Goal: Task Accomplishment & Management: Complete application form

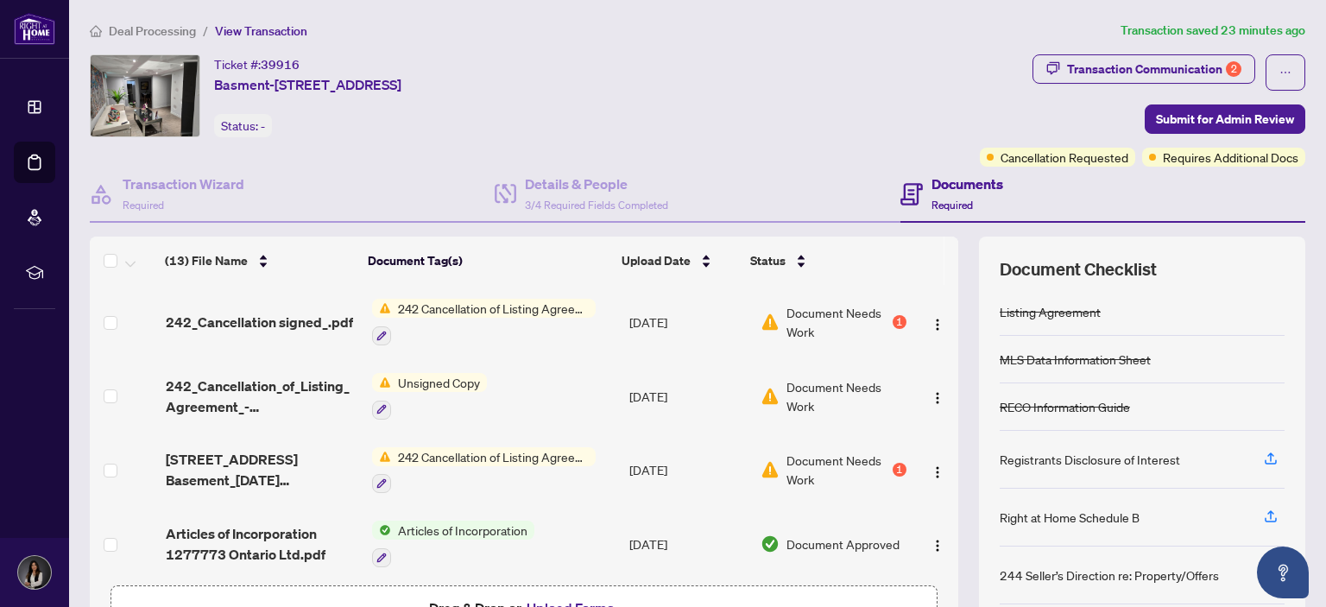
click at [845, 317] on span "Document Needs Work" at bounding box center [837, 322] width 102 height 38
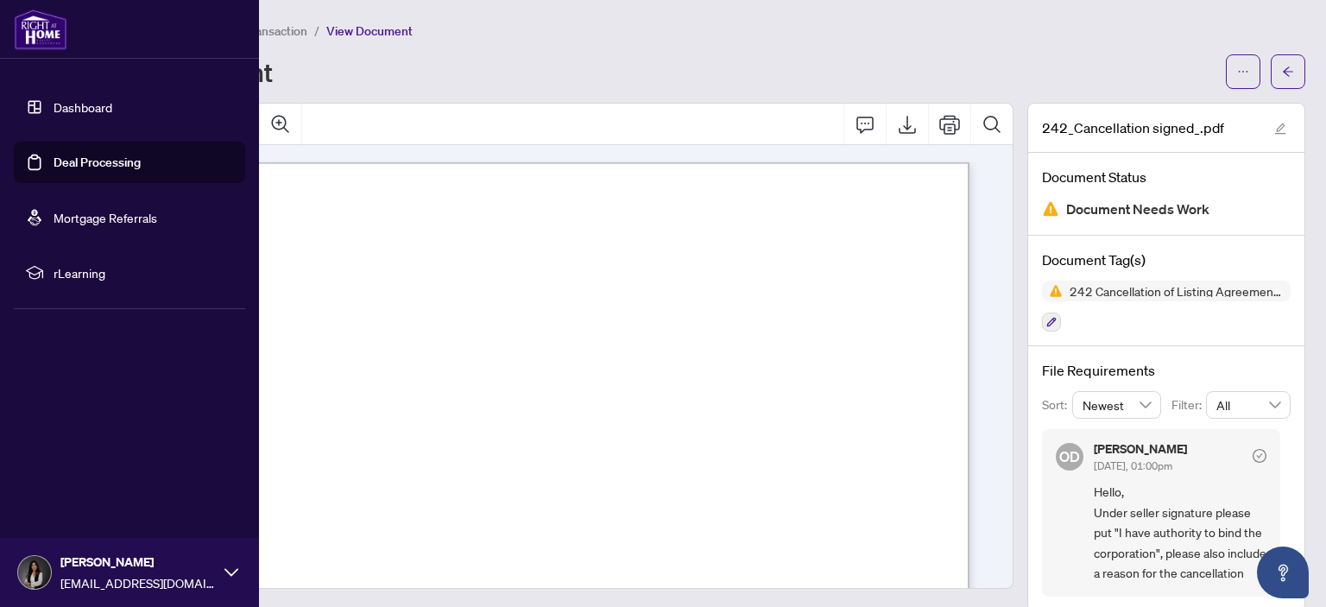
click at [84, 165] on link "Deal Processing" at bounding box center [97, 163] width 87 height 16
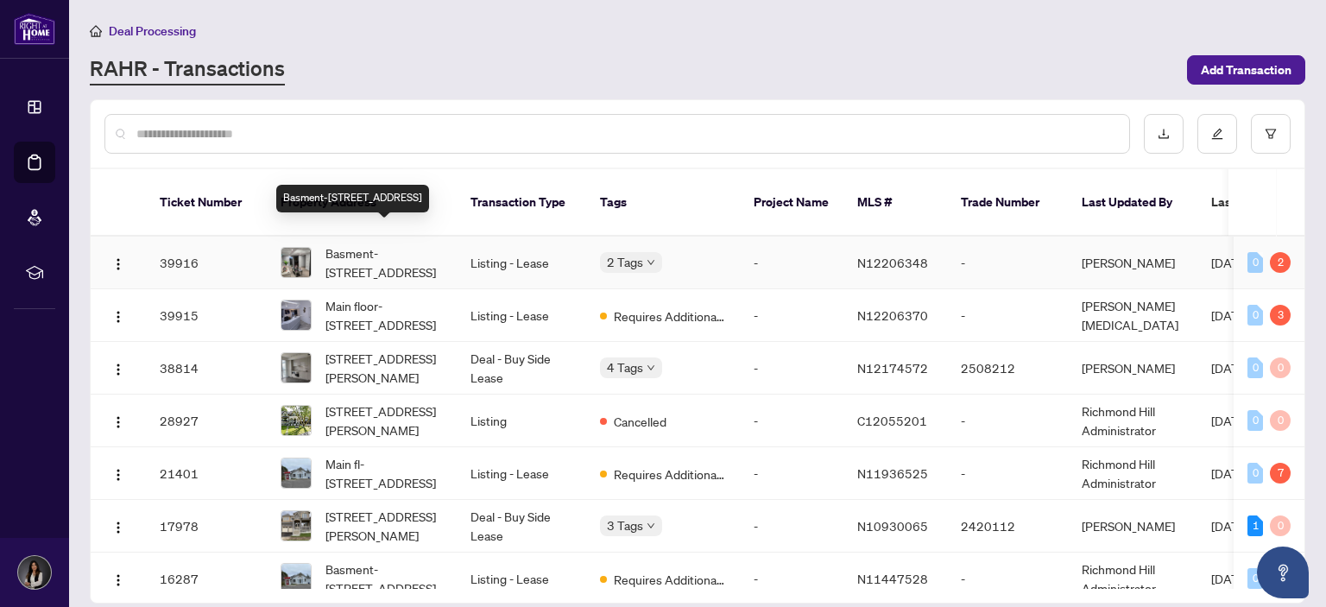
click at [375, 243] on span "Basment-[STREET_ADDRESS]" at bounding box center [383, 262] width 117 height 38
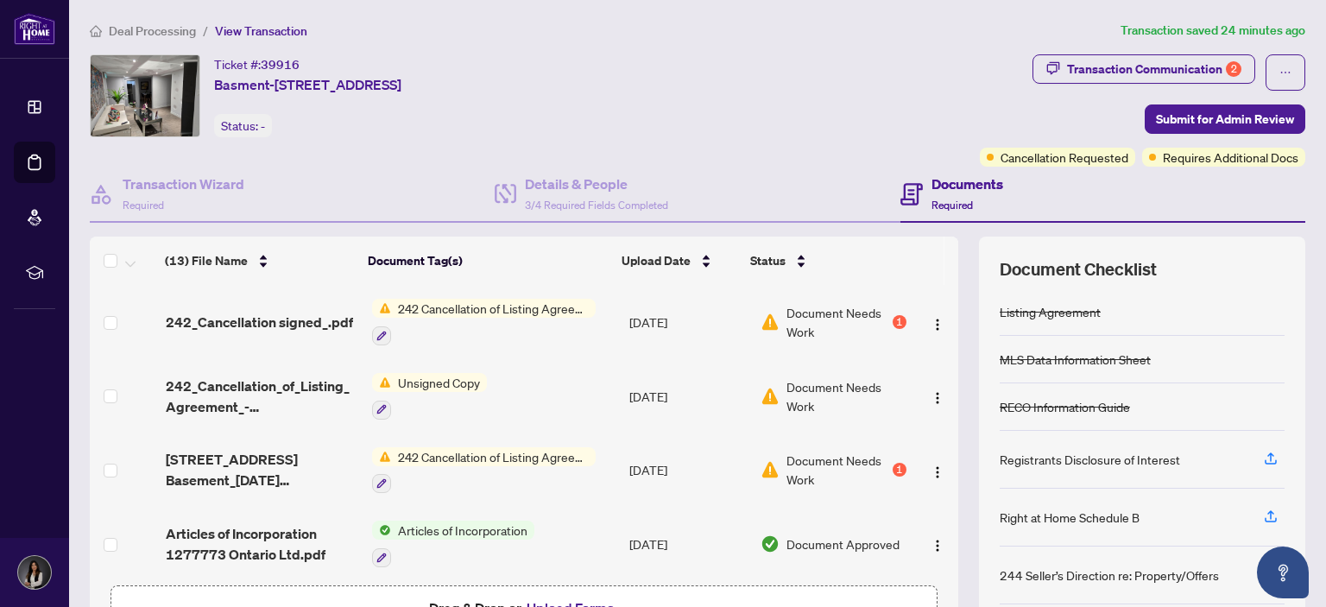
click at [464, 449] on span "242 Cancellation of Listing Agreement - Authority to Offer for Sale" at bounding box center [493, 456] width 205 height 19
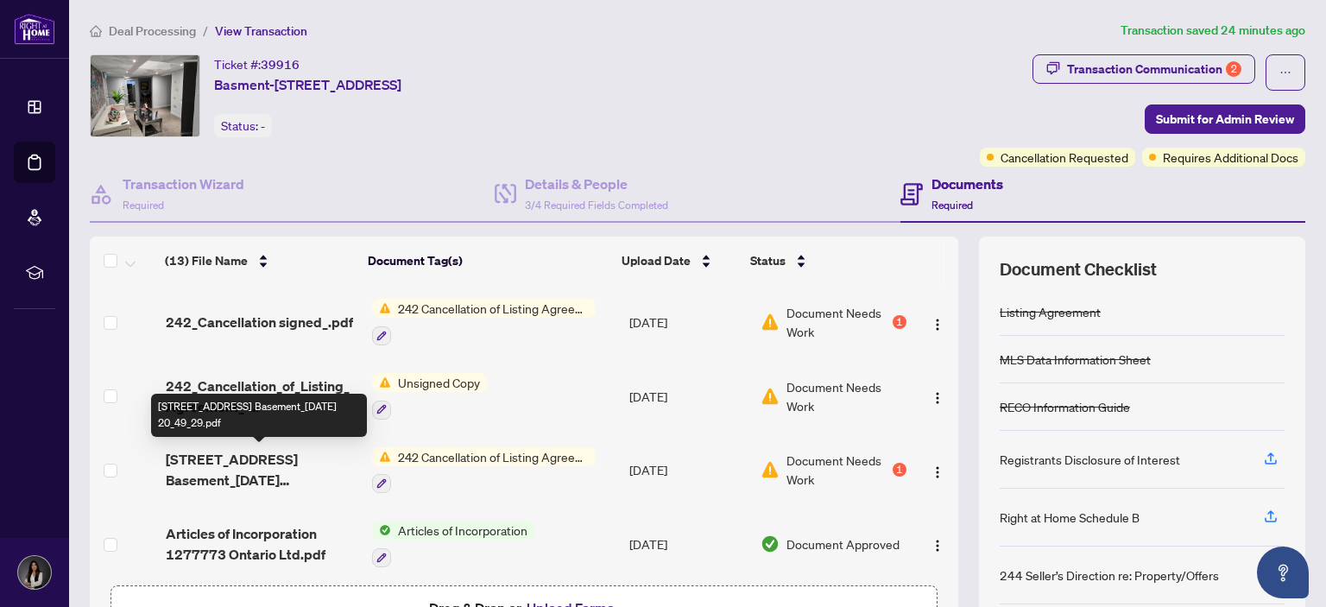
click at [216, 465] on span "[STREET_ADDRESS] Basement_[DATE] 20_49_29.pdf" at bounding box center [262, 469] width 193 height 41
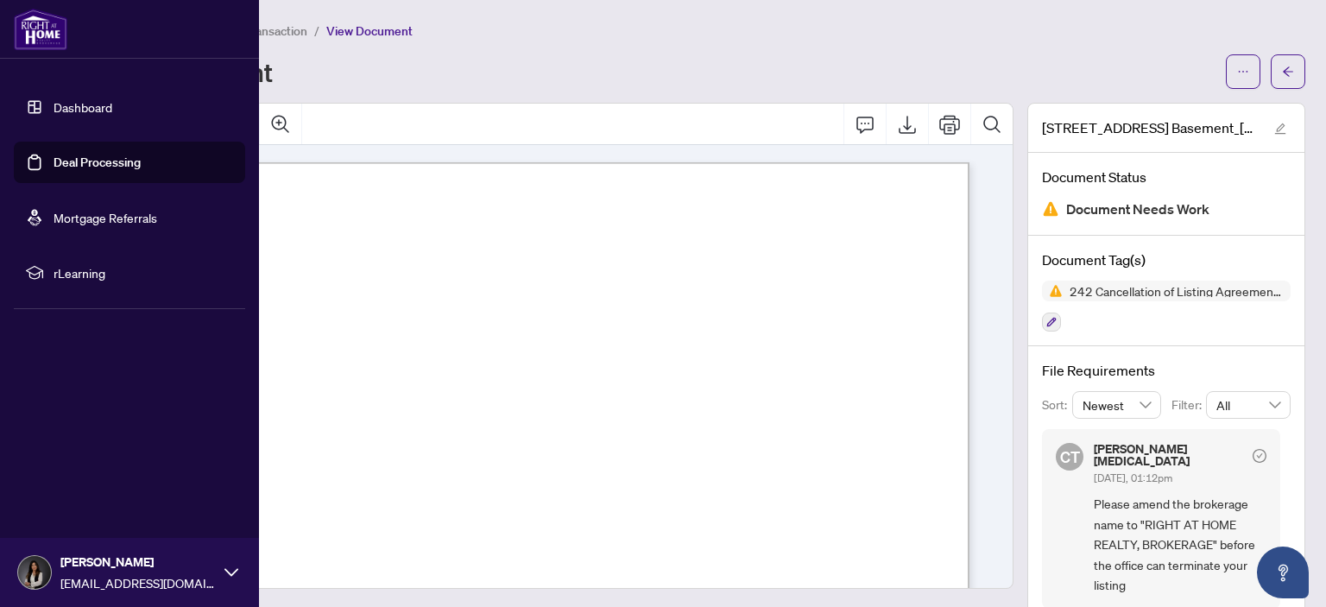
click at [54, 158] on link "Deal Processing" at bounding box center [97, 163] width 87 height 16
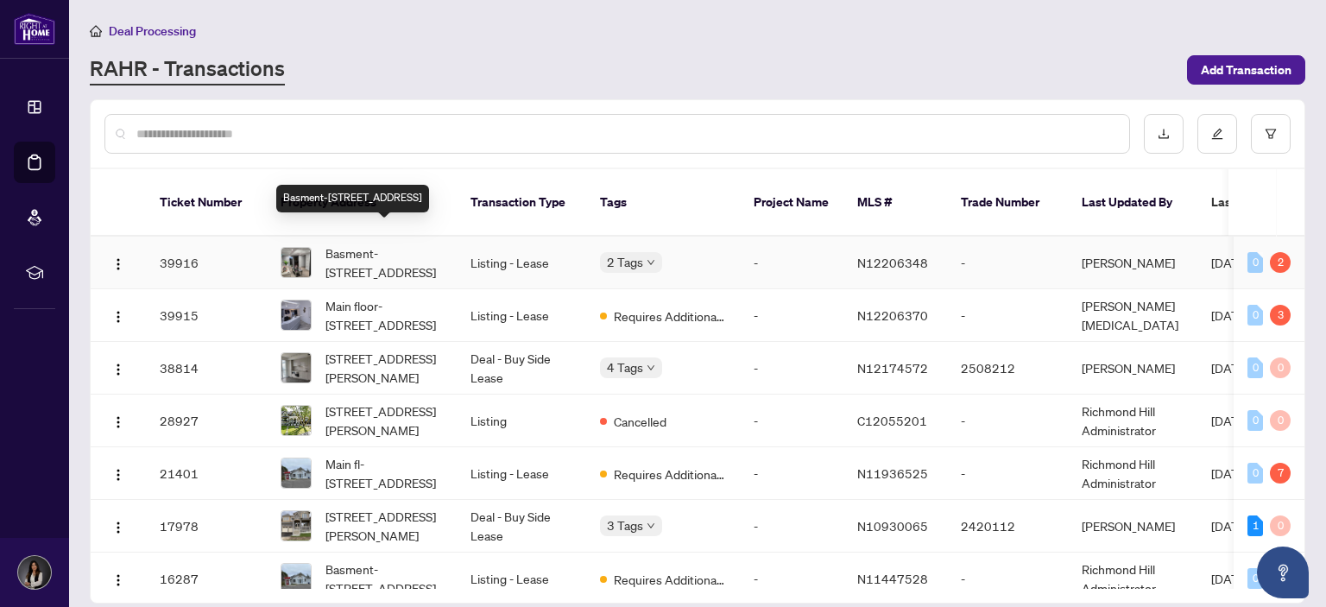
click at [376, 243] on span "Basment-[STREET_ADDRESS]" at bounding box center [383, 262] width 117 height 38
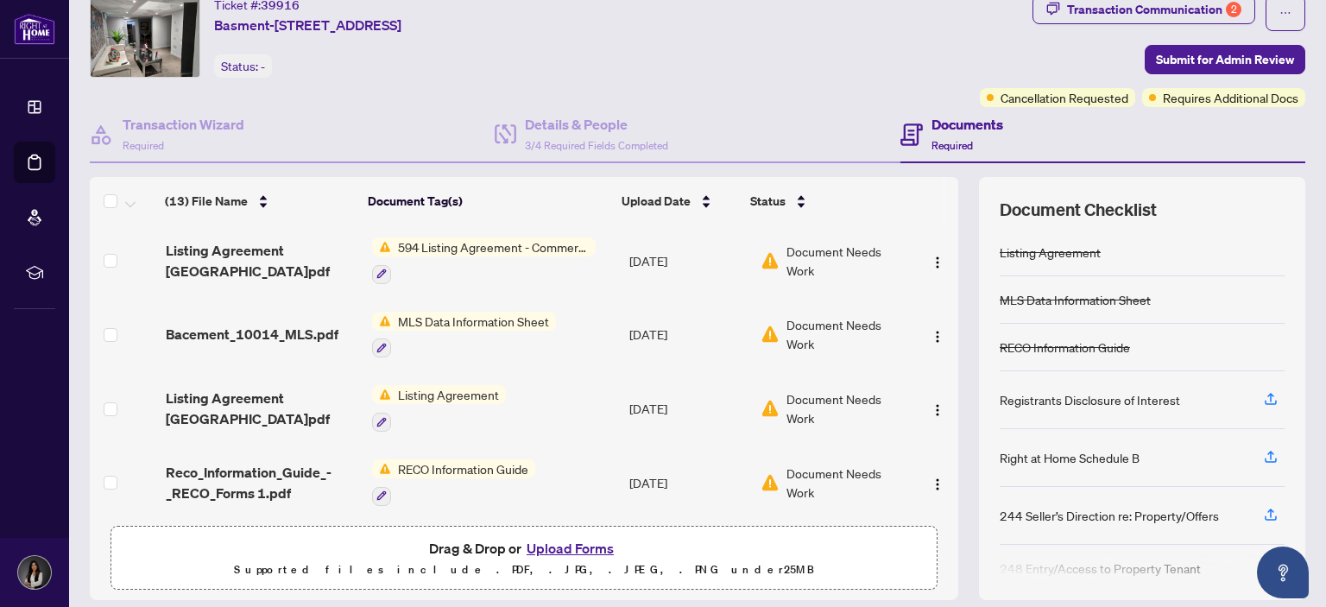
scroll to position [115, 0]
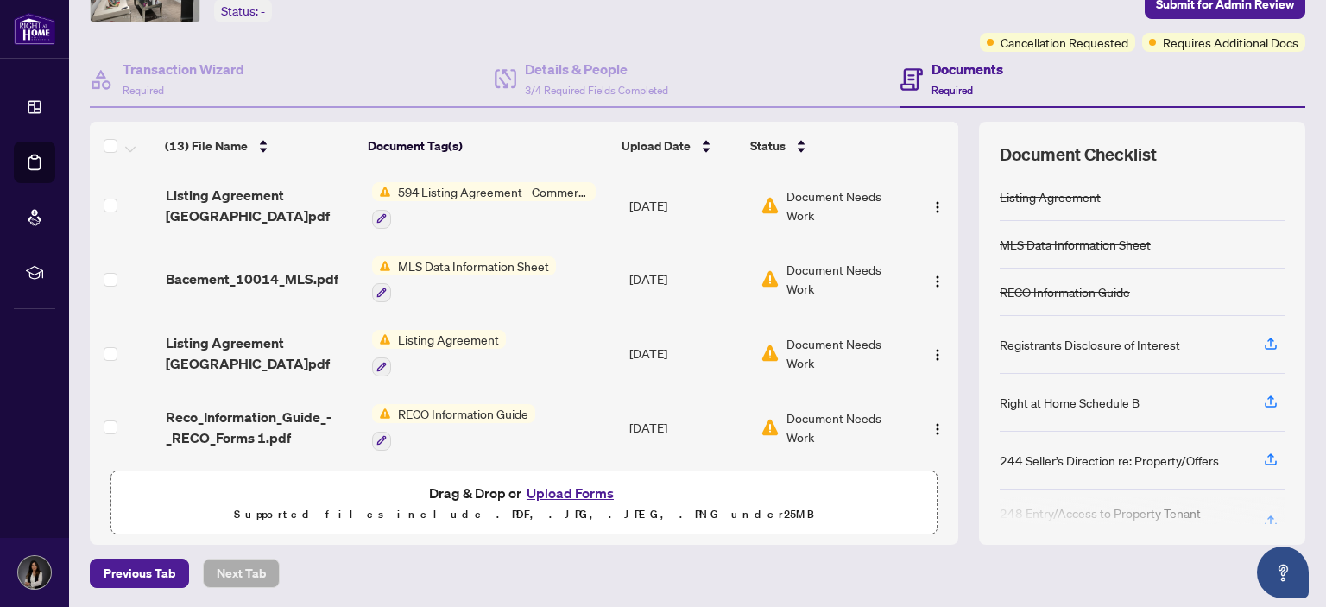
click at [559, 492] on button "Upload Forms" at bounding box center [570, 493] width 98 height 22
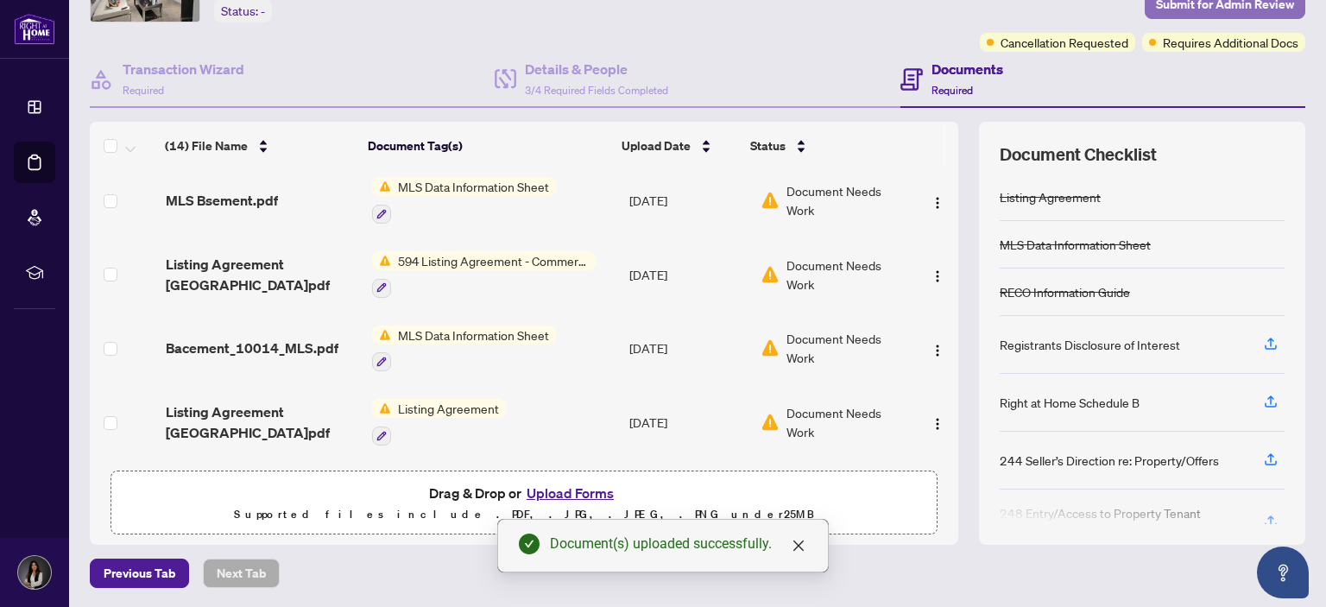
click at [1165, 3] on span "Submit for Admin Review" at bounding box center [1225, 5] width 138 height 28
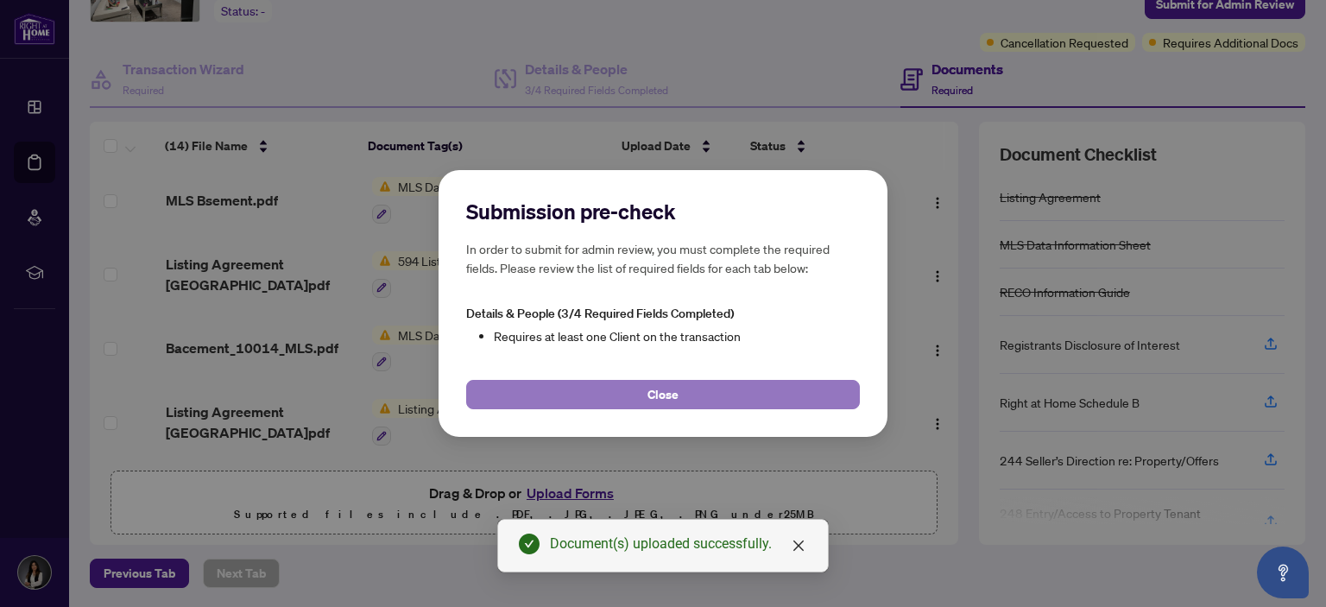
click at [698, 396] on button "Close" at bounding box center [663, 394] width 394 height 29
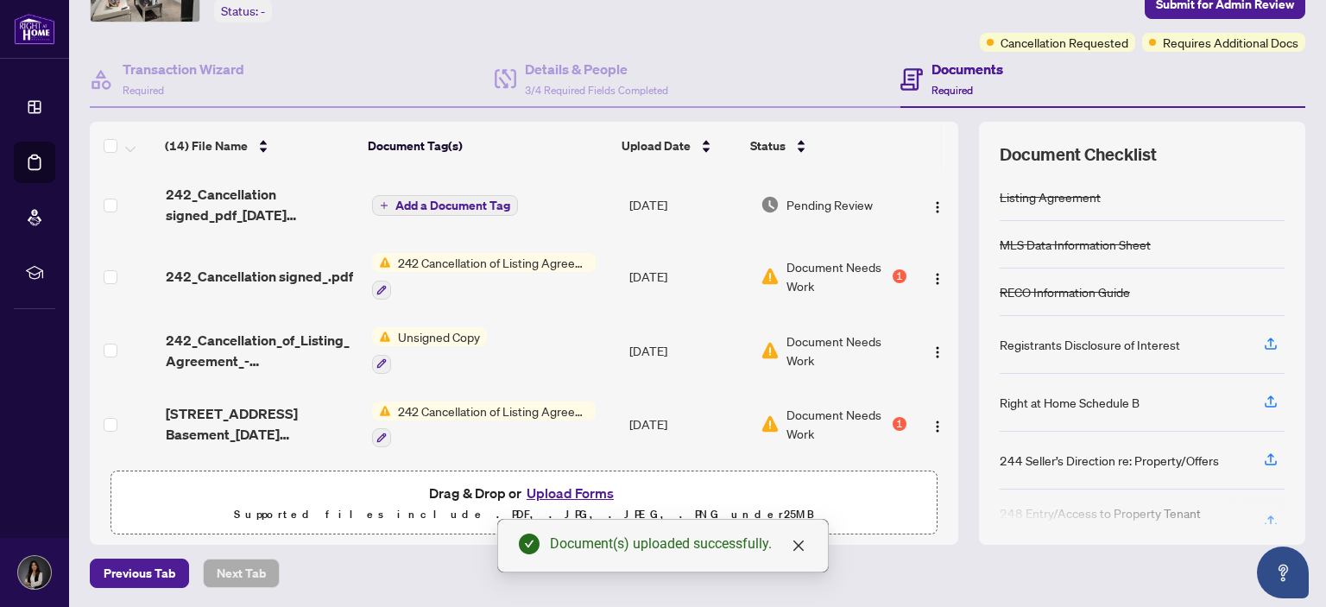
scroll to position [0, 0]
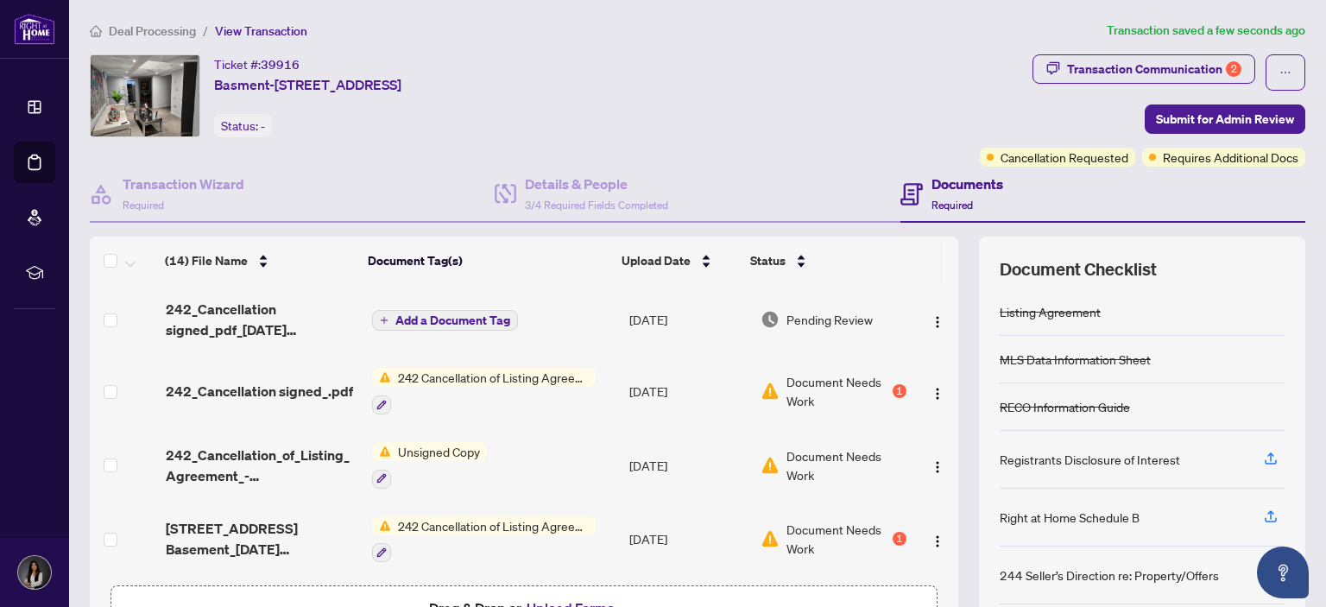
click at [445, 316] on span "Add a Document Tag" at bounding box center [452, 320] width 115 height 12
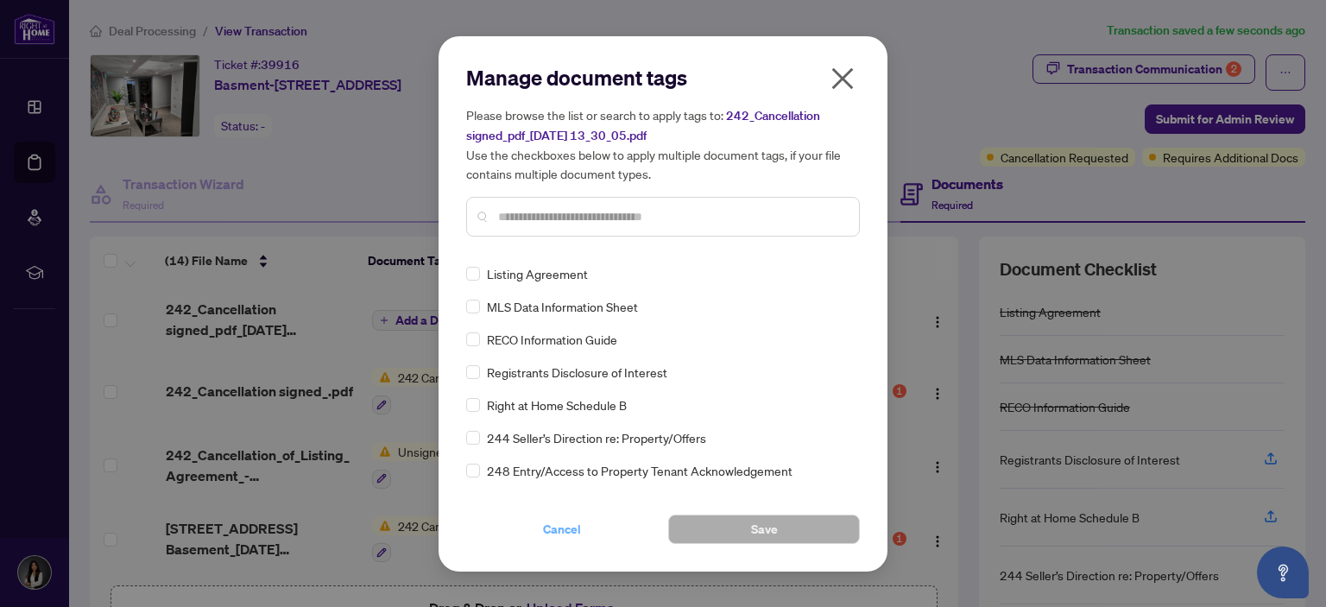
click at [552, 527] on span "Cancel" at bounding box center [562, 529] width 38 height 28
